Goal: Participate in discussion

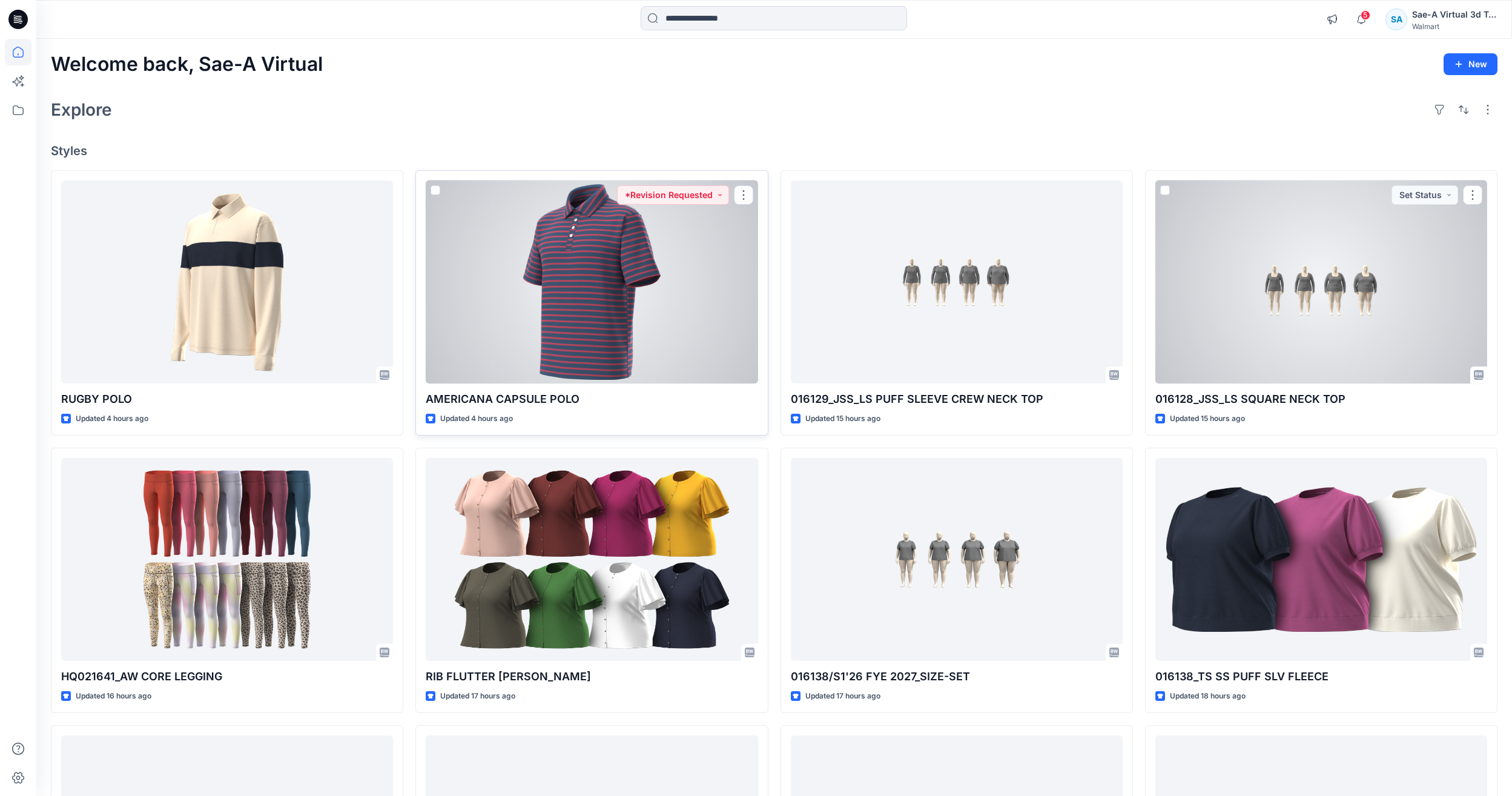
click at [502, 341] on div at bounding box center [591, 282] width 332 height 203
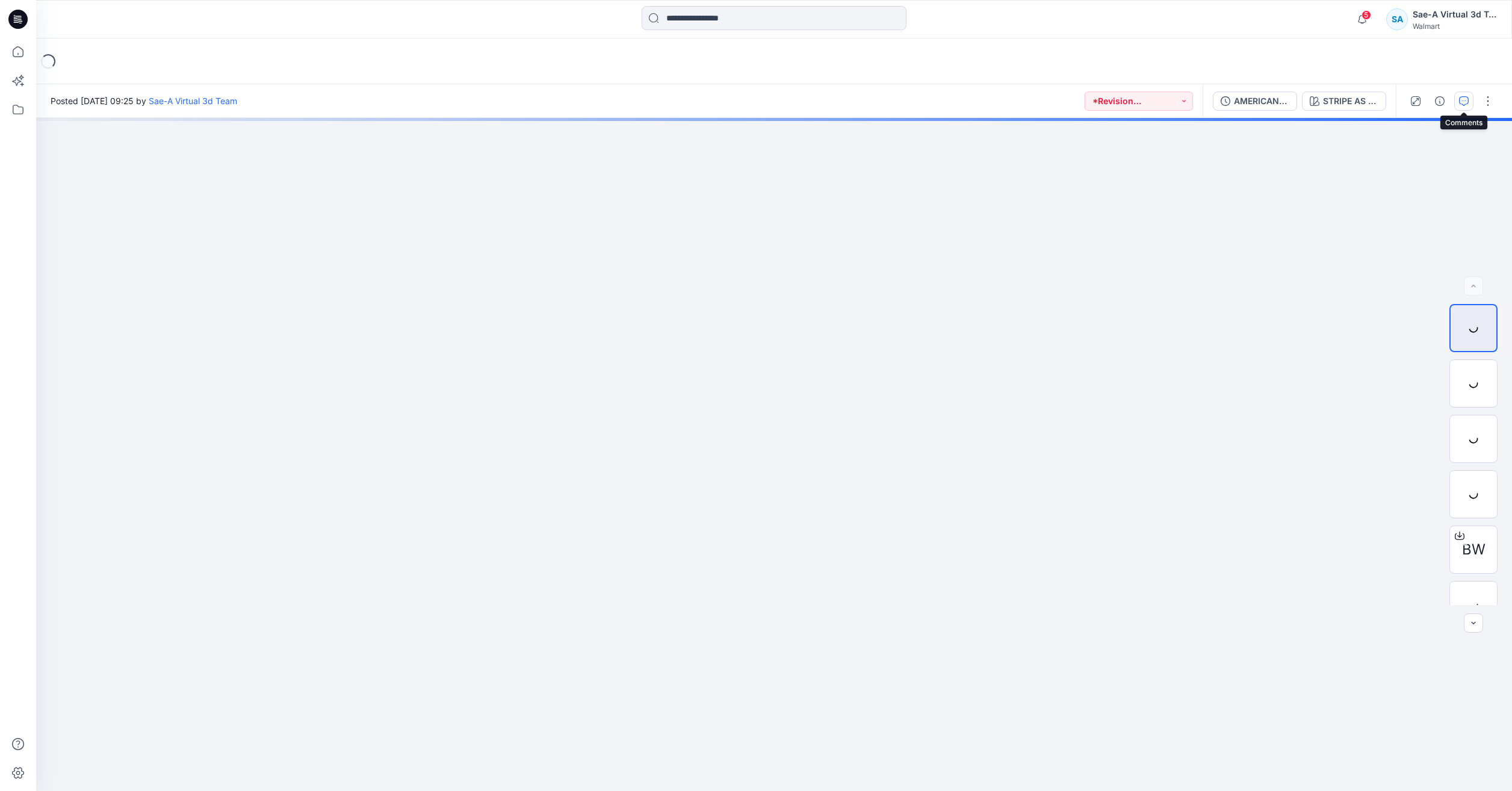
click at [1463, 101] on icon "button" at bounding box center [1463, 101] width 10 height 10
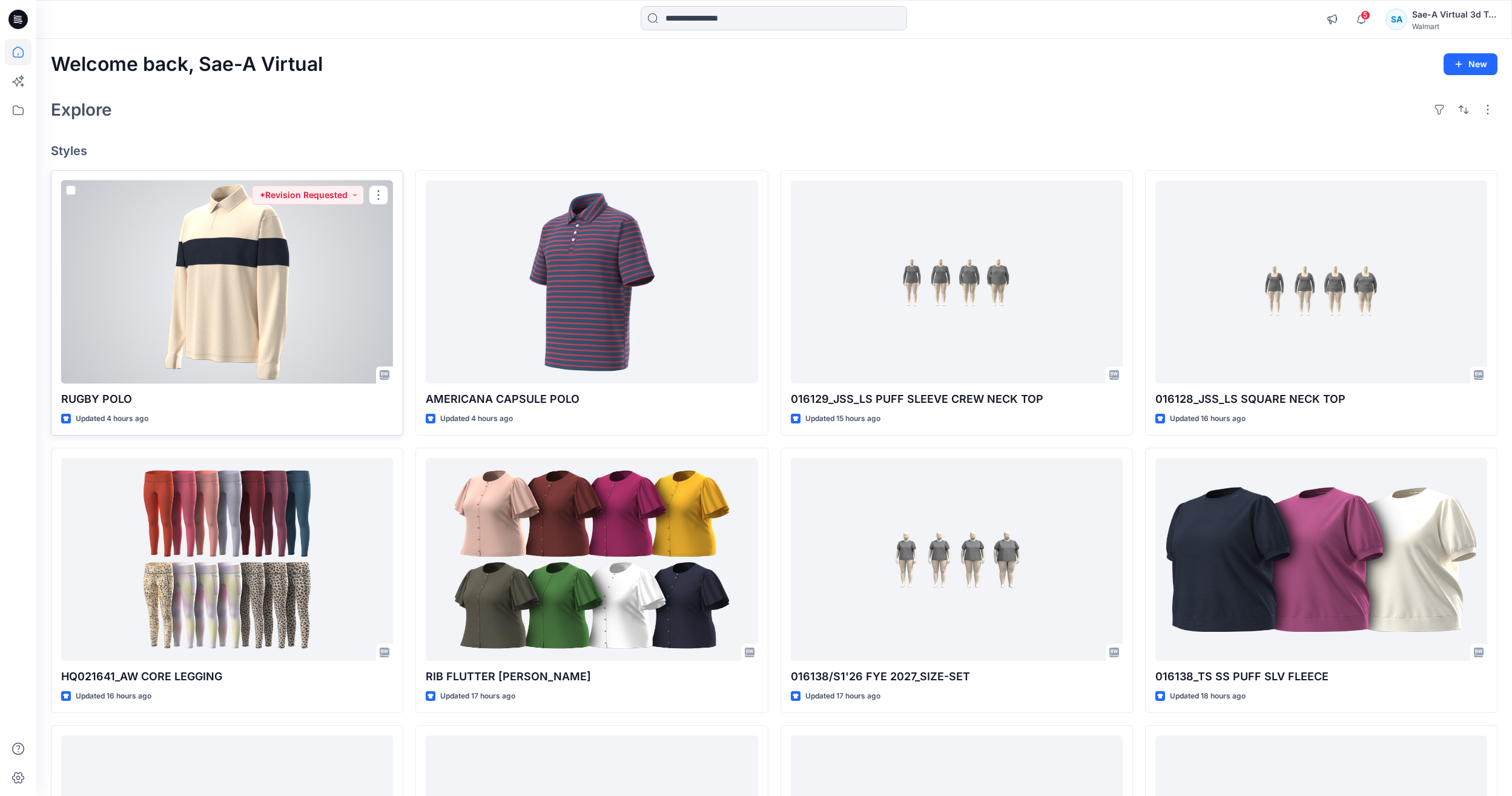
click at [271, 240] on div at bounding box center [227, 282] width 332 height 203
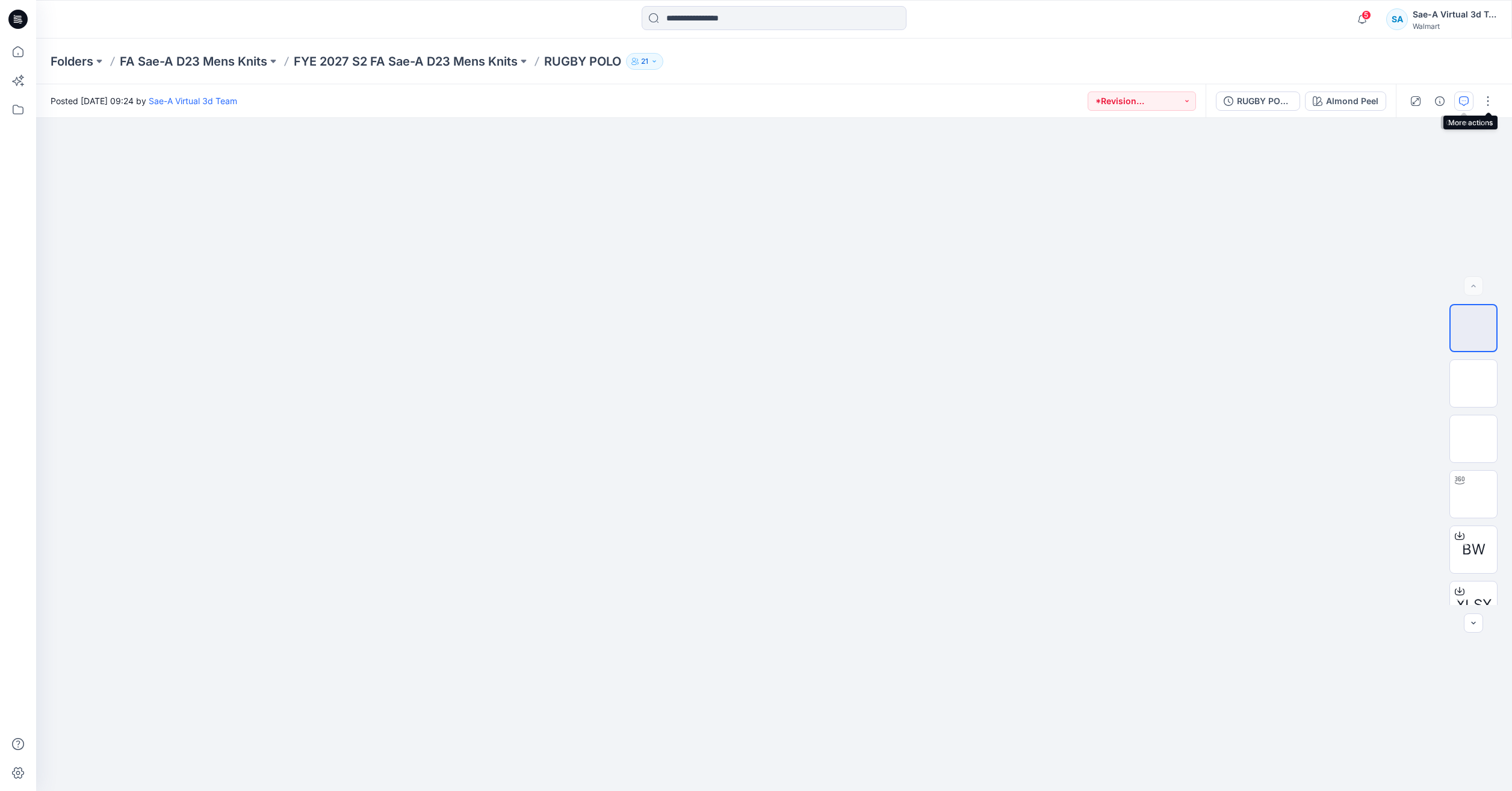
click at [1473, 104] on button "button" at bounding box center [1463, 101] width 19 height 19
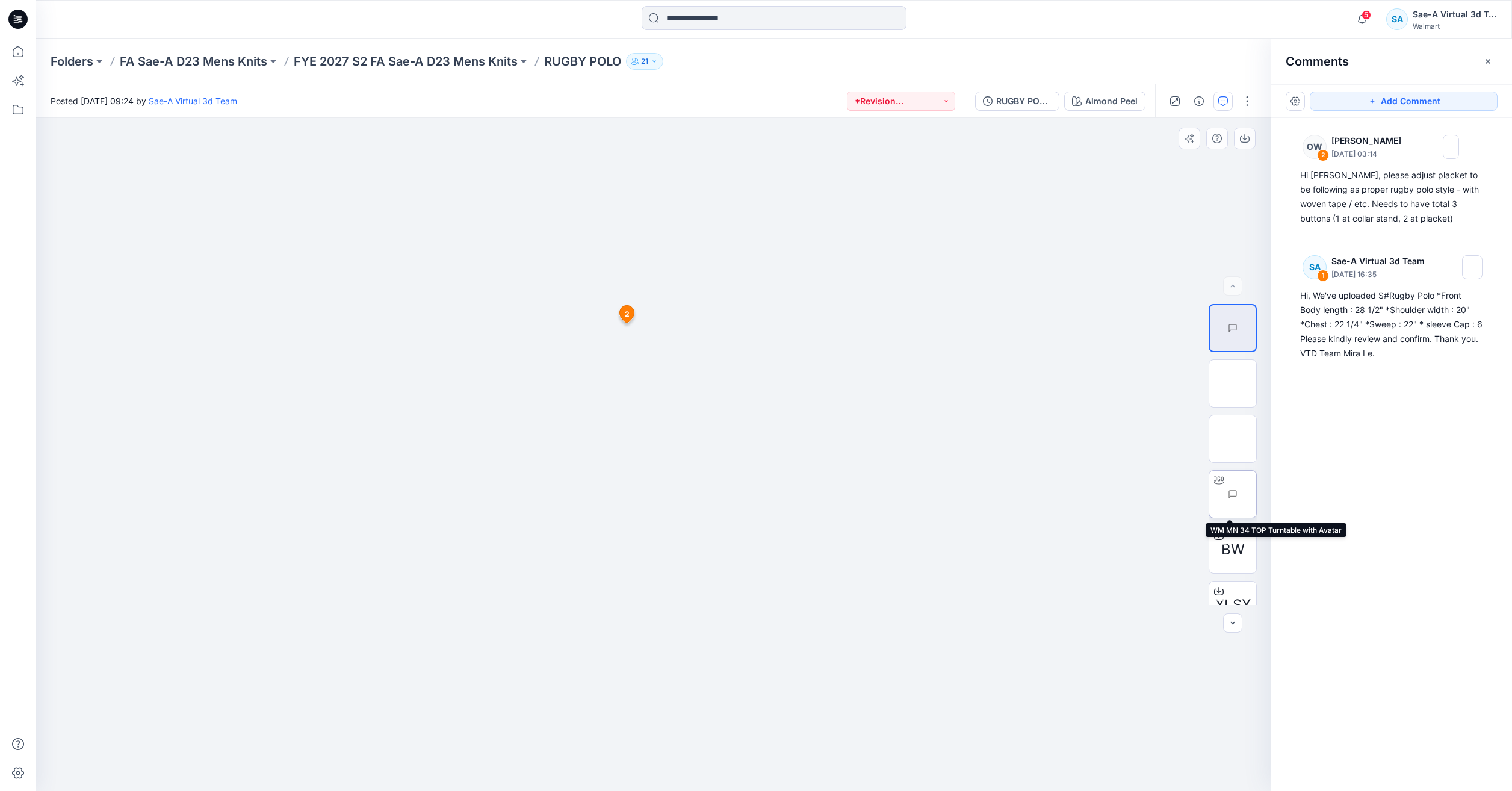
click at [1256, 494] on img at bounding box center [1256, 494] width 0 height 0
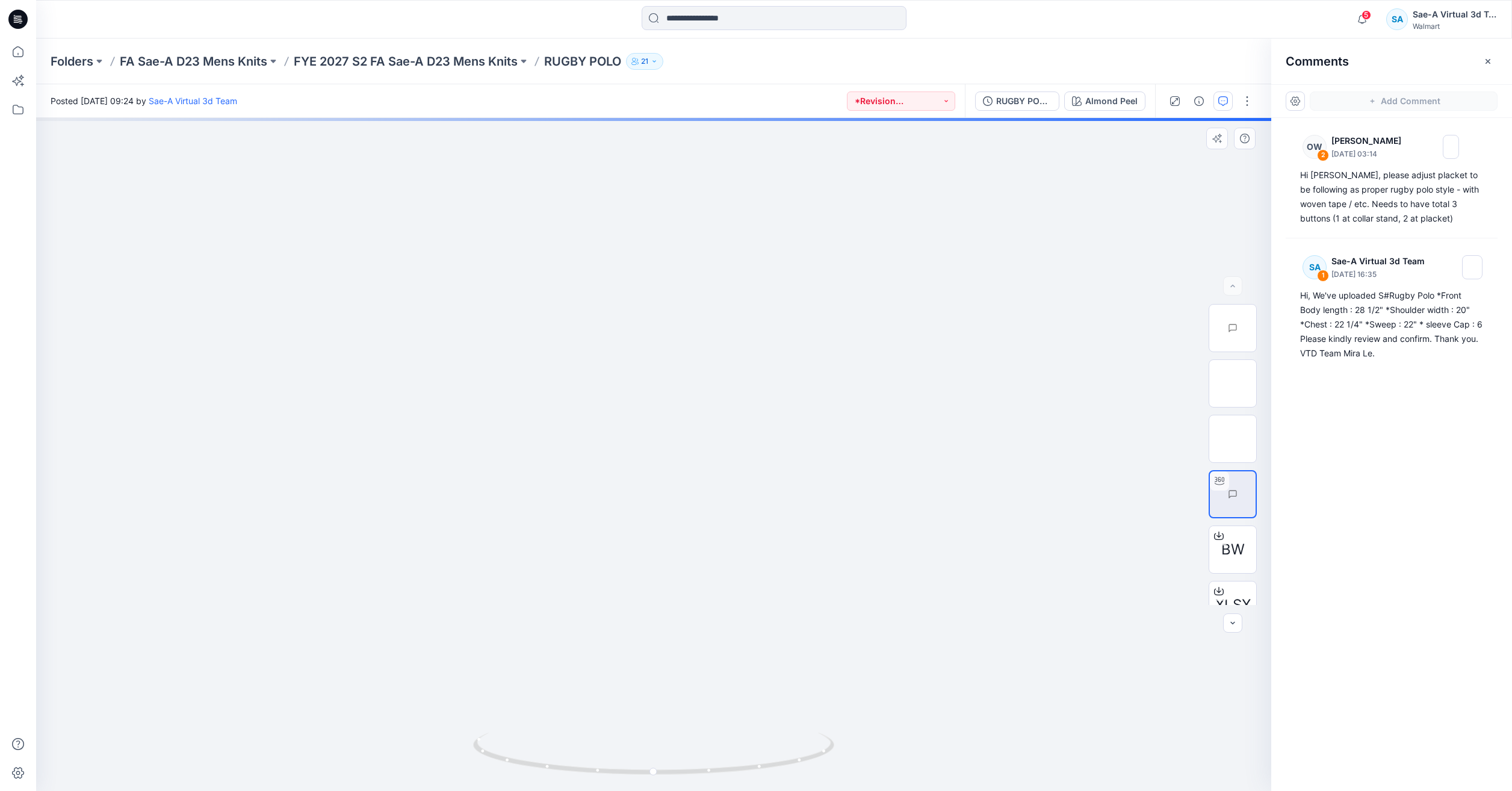
drag, startPoint x: 643, startPoint y: 447, endPoint x: 642, endPoint y: 522, distance: 75.0
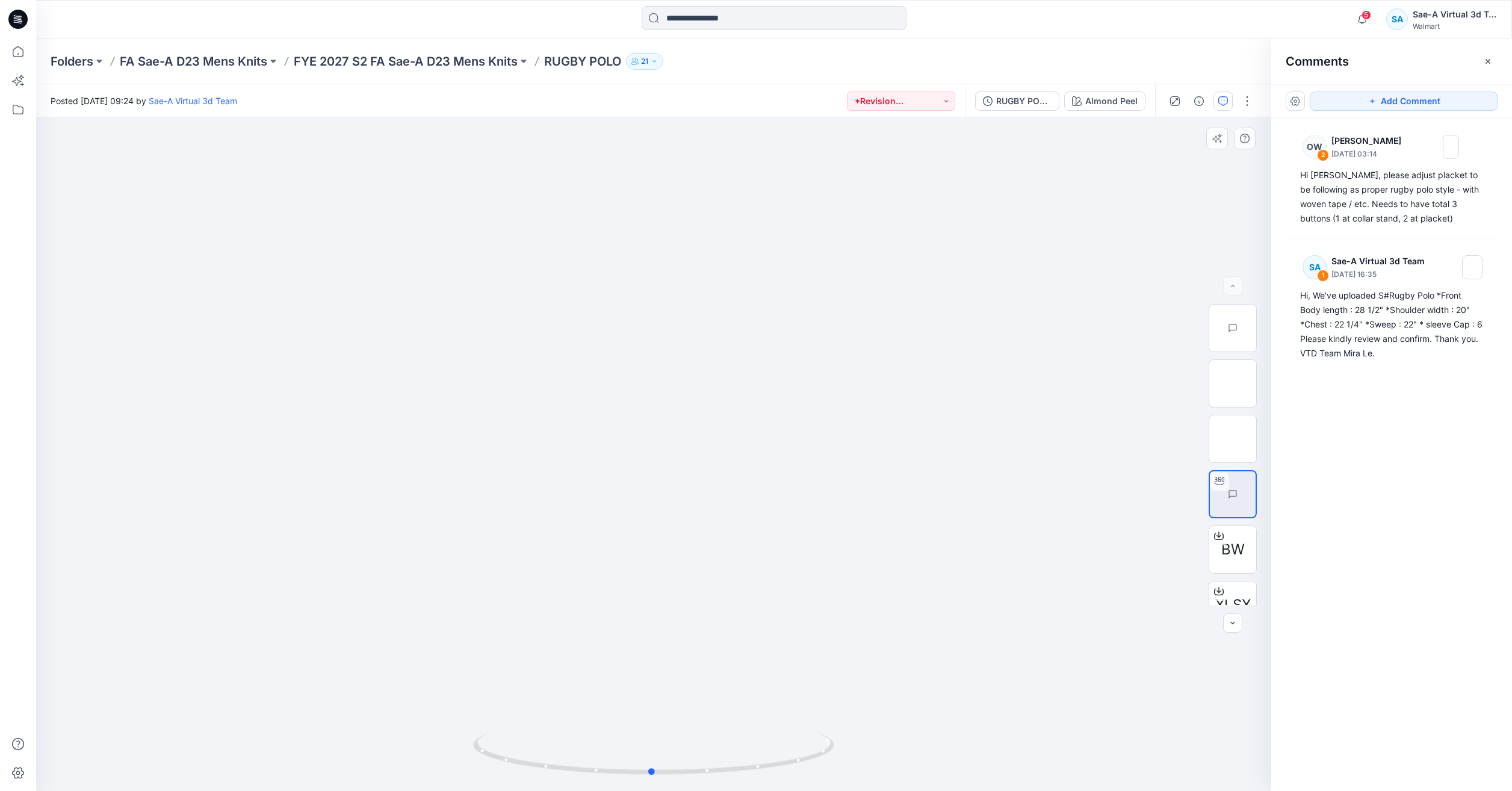
drag, startPoint x: 794, startPoint y: 769, endPoint x: 792, endPoint y: 713, distance: 56.0
click at [792, 713] on div at bounding box center [653, 454] width 1235 height 673
drag, startPoint x: 785, startPoint y: 773, endPoint x: 622, endPoint y: 745, distance: 165.4
click at [622, 745] on icon at bounding box center [655, 755] width 364 height 45
click at [1049, 102] on div "RUGBY POLO_FULL COLORWAYS" at bounding box center [1023, 101] width 55 height 13
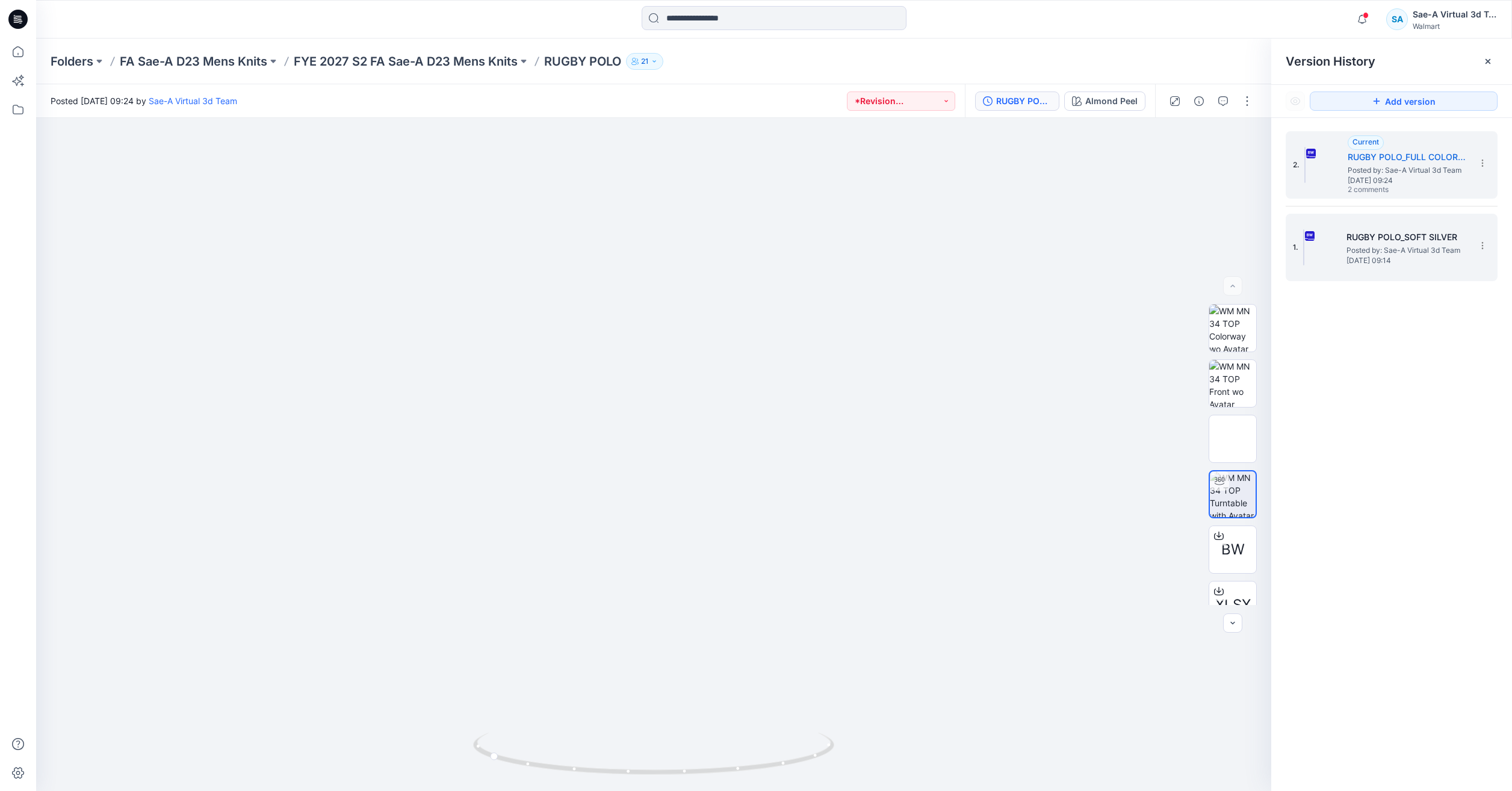
click at [1395, 246] on span "Posted by: Sae-A Virtual 3d Team" at bounding box center [1406, 250] width 120 height 12
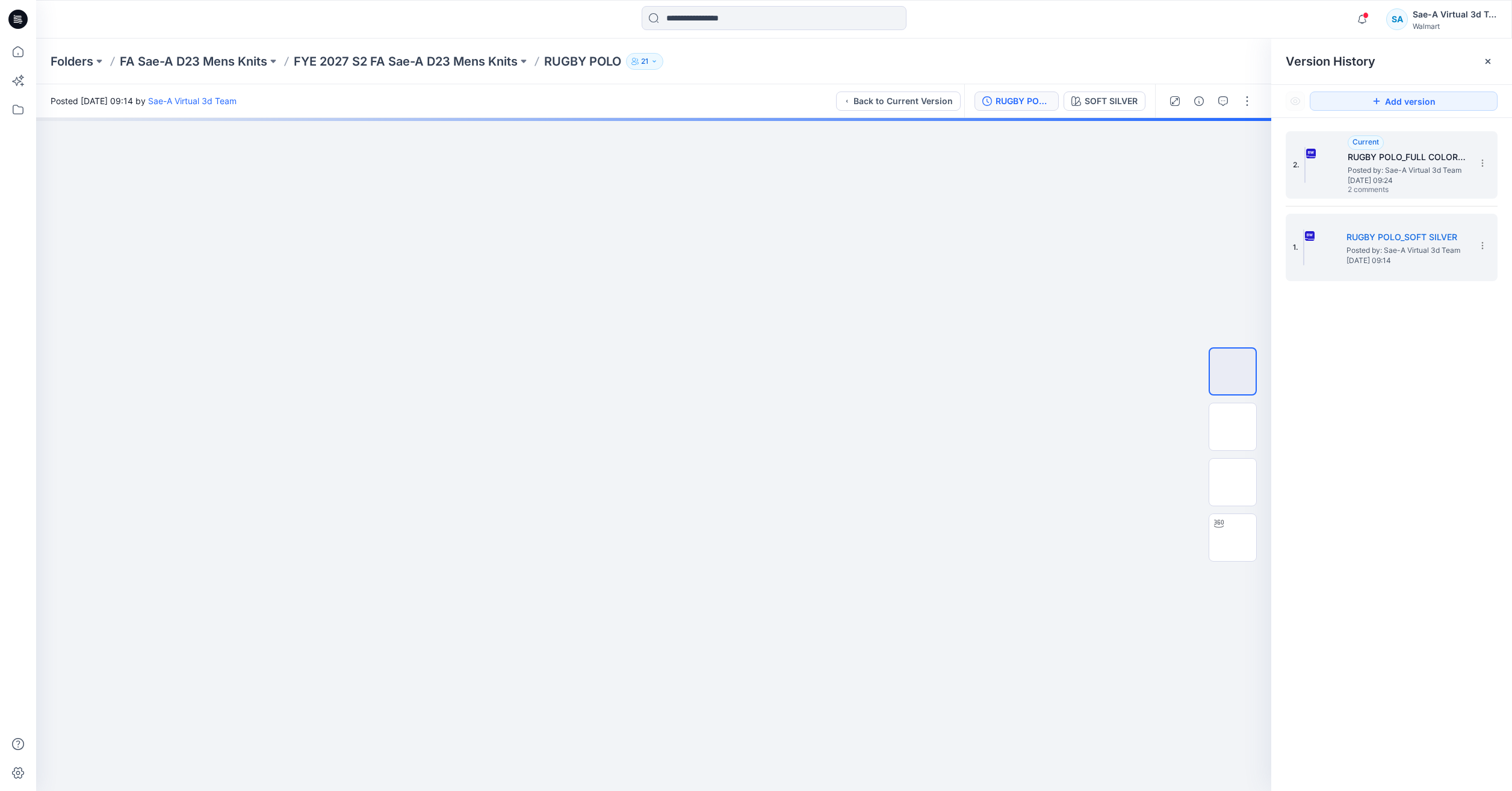
click at [1351, 173] on span "Posted by: Sae-A Virtual 3d Team" at bounding box center [1407, 170] width 120 height 12
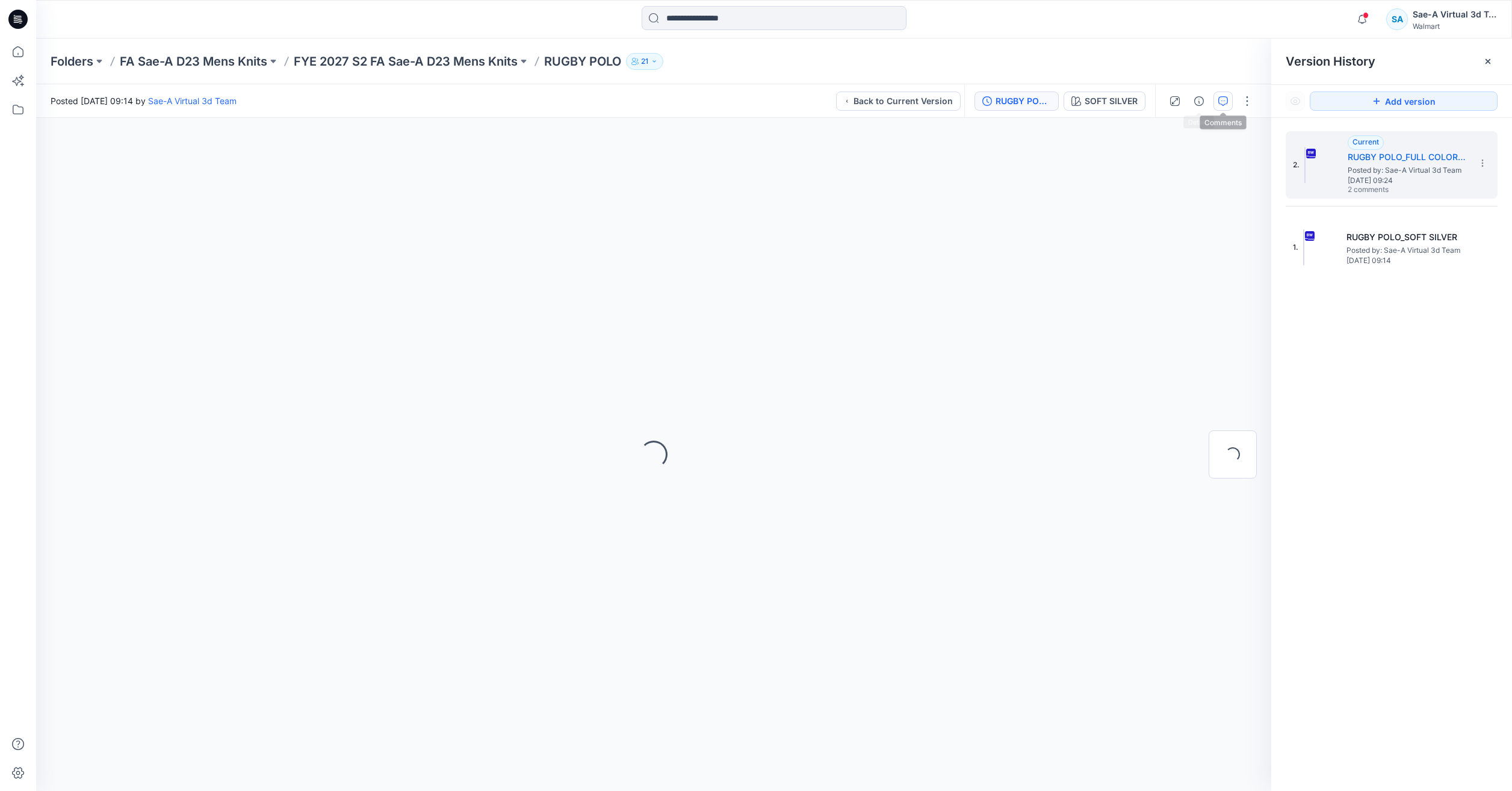
click at [1223, 99] on icon "button" at bounding box center [1223, 101] width 10 height 10
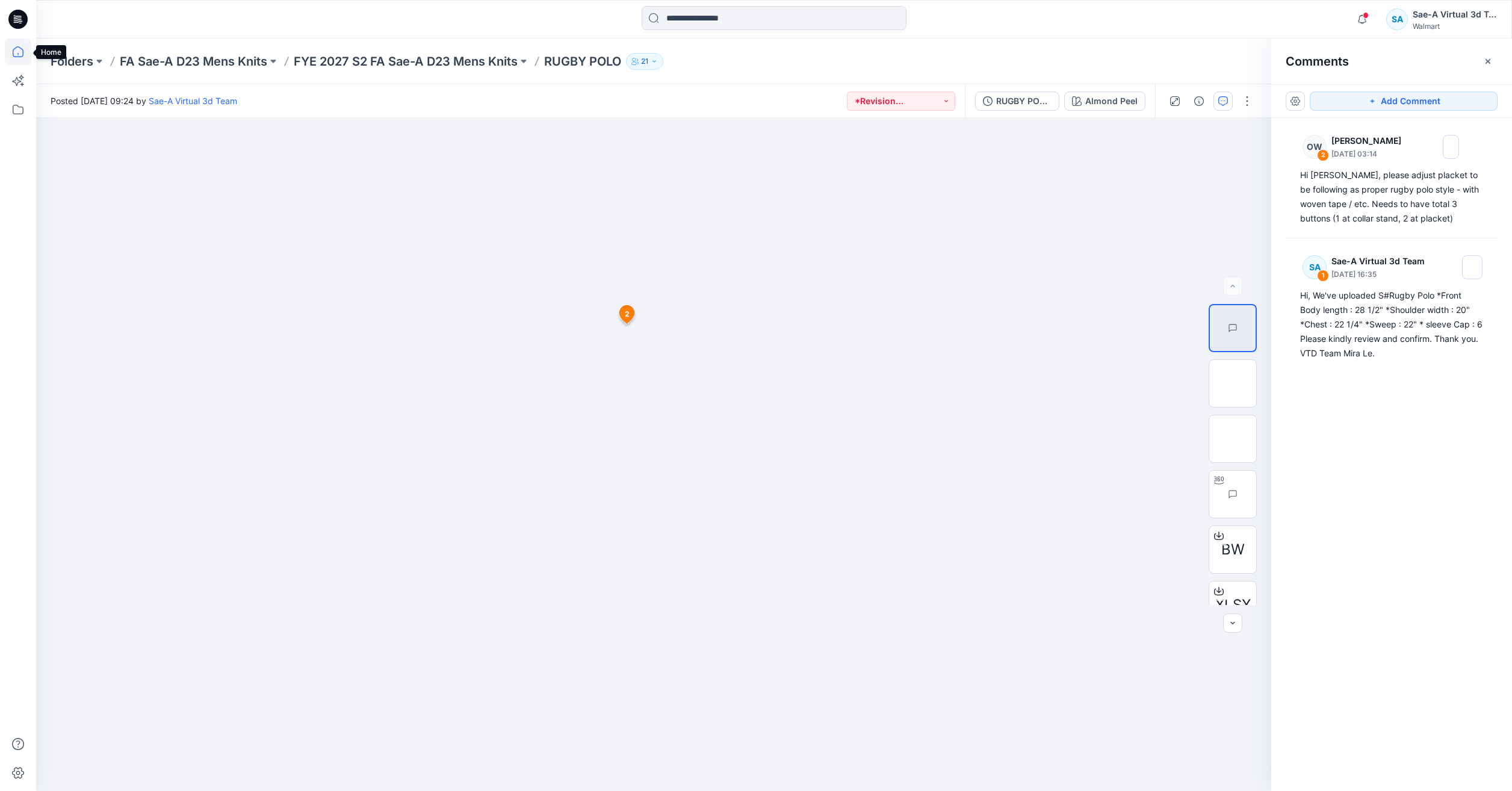
click at [15, 48] on icon at bounding box center [18, 52] width 27 height 27
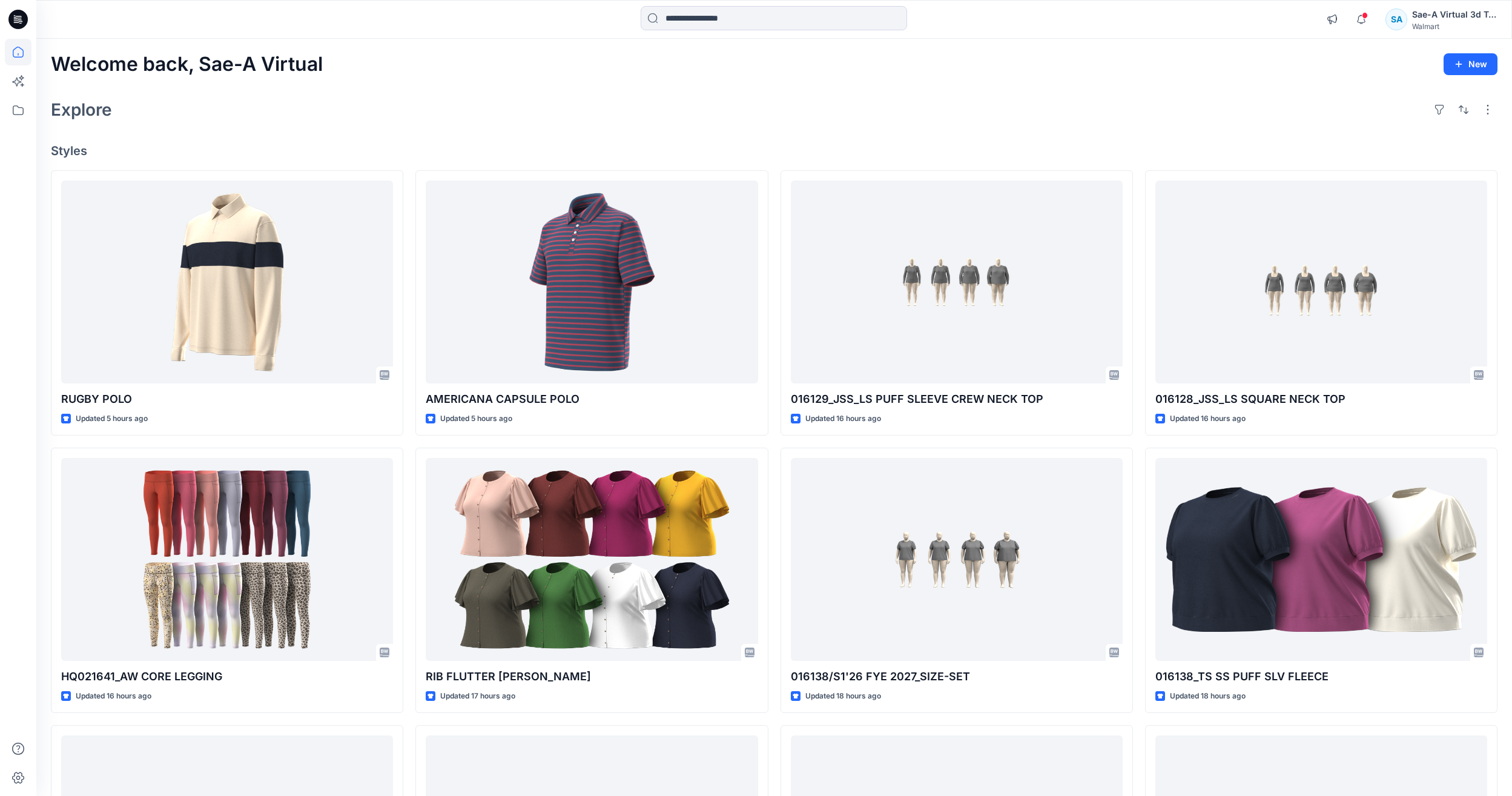
click at [606, 134] on div "Welcome back, Sae-A Virtual New Explore Styles RUGBY POLO Updated 5 hours ago H…" at bounding box center [774, 543] width 1476 height 1009
